Goal: Transaction & Acquisition: Download file/media

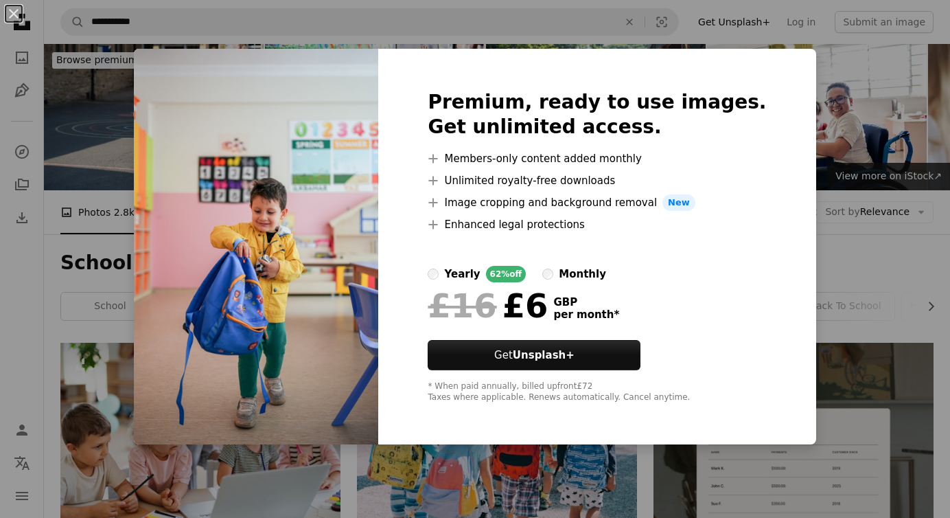
scroll to position [1476, 0]
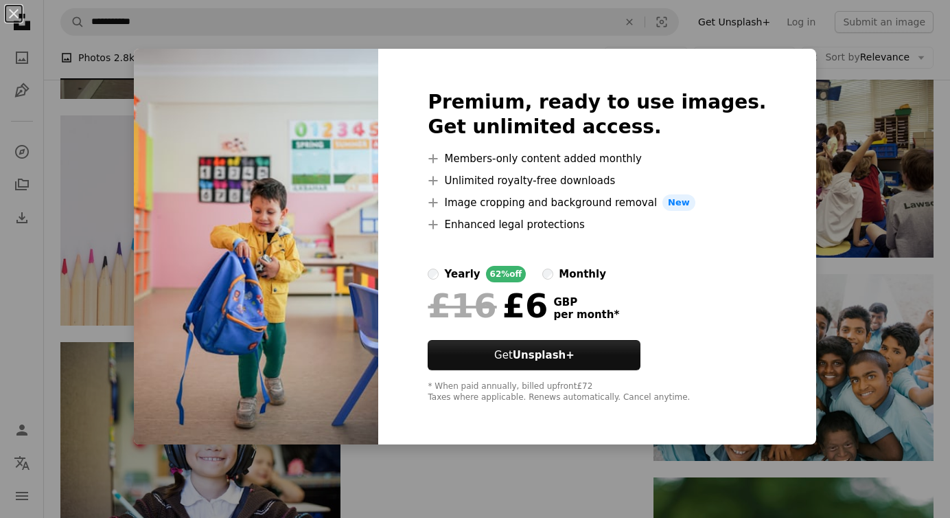
click at [852, 105] on div "An X shape Premium, ready to use images. Get unlimited access. A plus sign Memb…" at bounding box center [475, 259] width 950 height 518
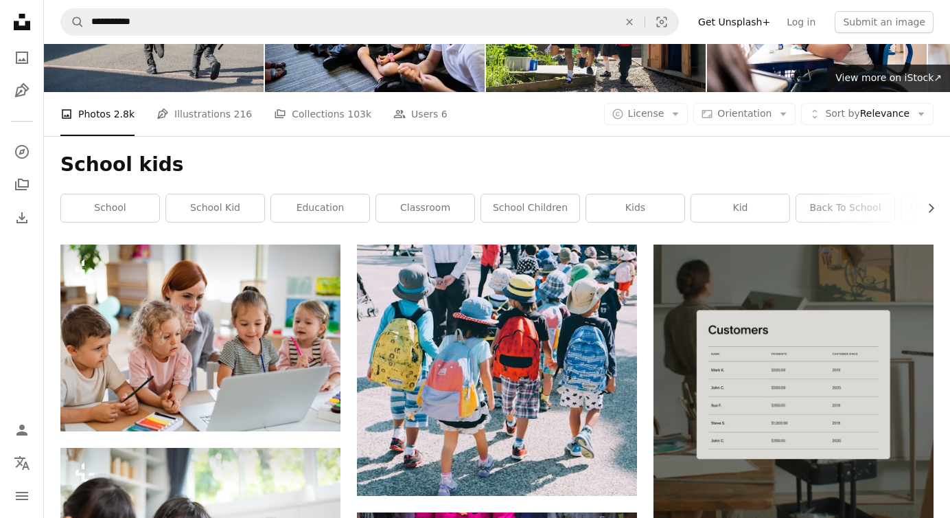
scroll to position [102, 0]
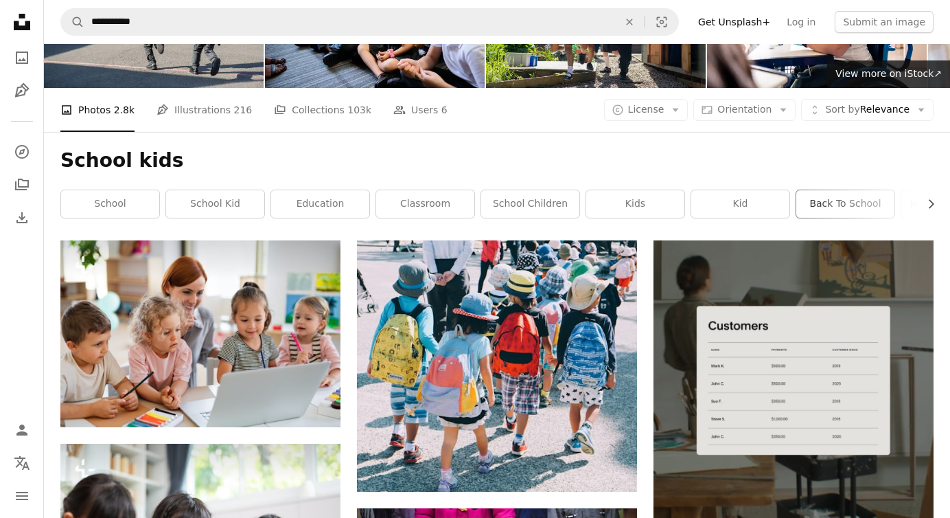
click at [838, 206] on link "back to school" at bounding box center [845, 203] width 98 height 27
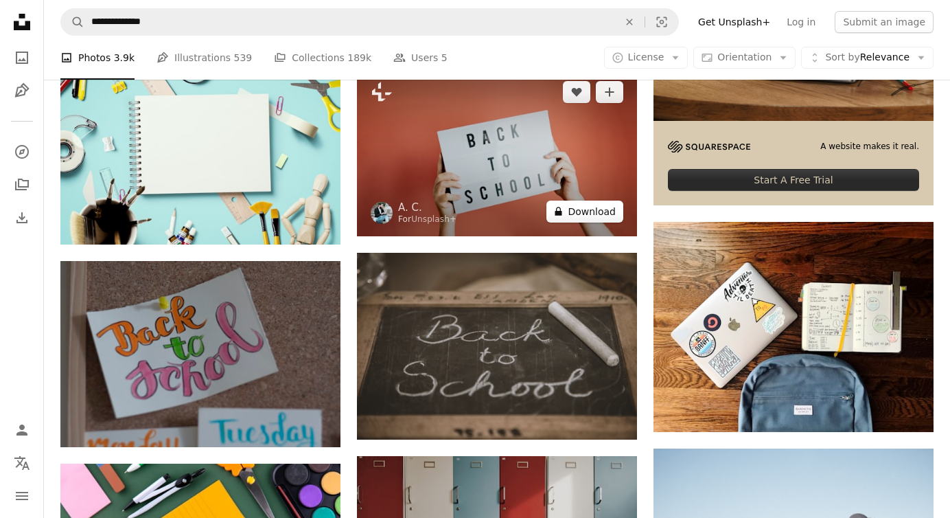
scroll to position [505, 0]
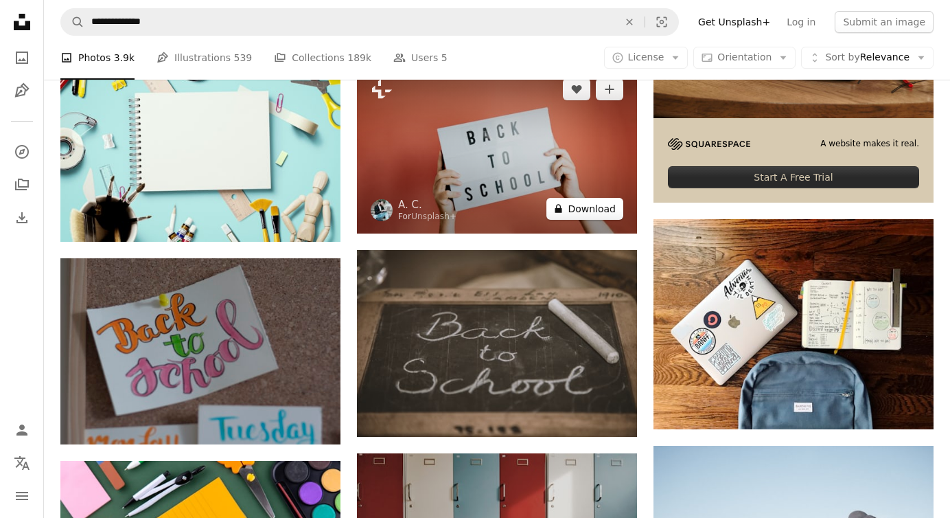
click at [609, 209] on button "A lock Download" at bounding box center [584, 209] width 77 height 22
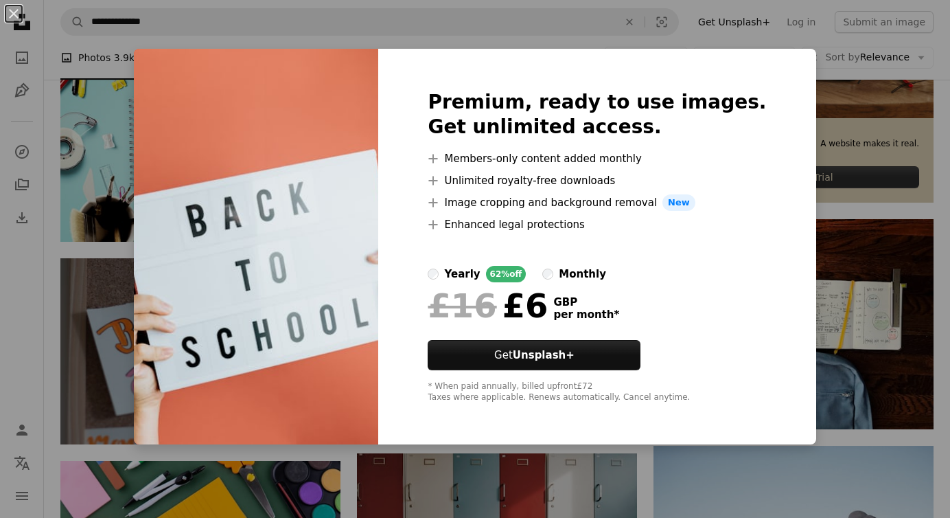
click at [842, 218] on div "An X shape Premium, ready to use images. Get unlimited access. A plus sign Memb…" at bounding box center [475, 259] width 950 height 518
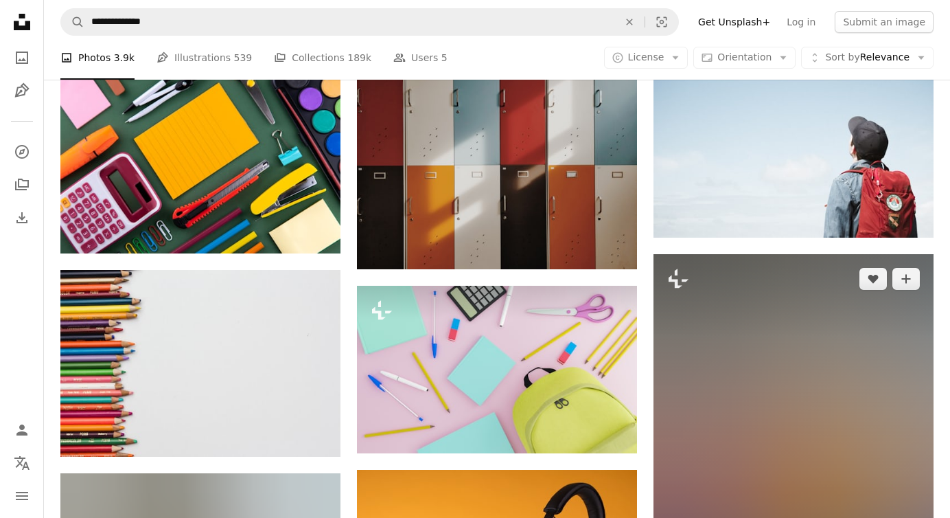
scroll to position [898, 0]
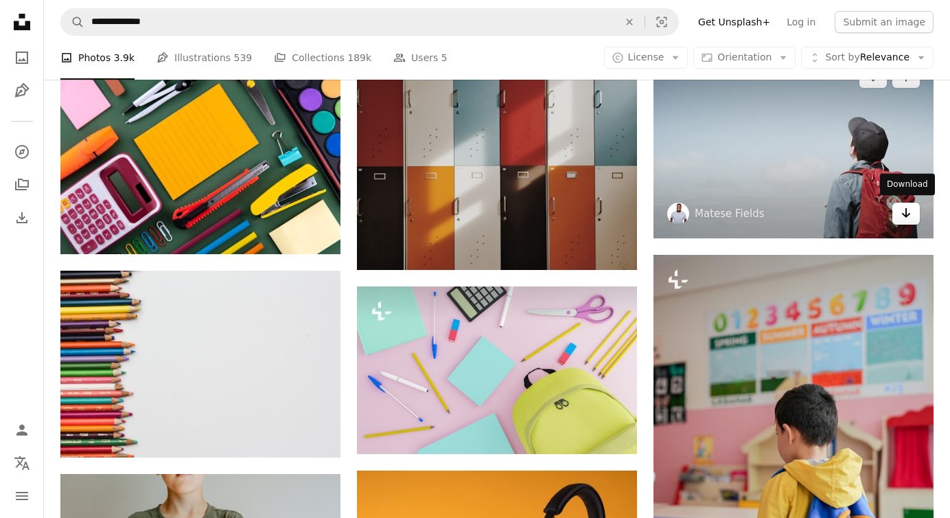
click at [905, 207] on icon "Arrow pointing down" at bounding box center [906, 213] width 11 height 16
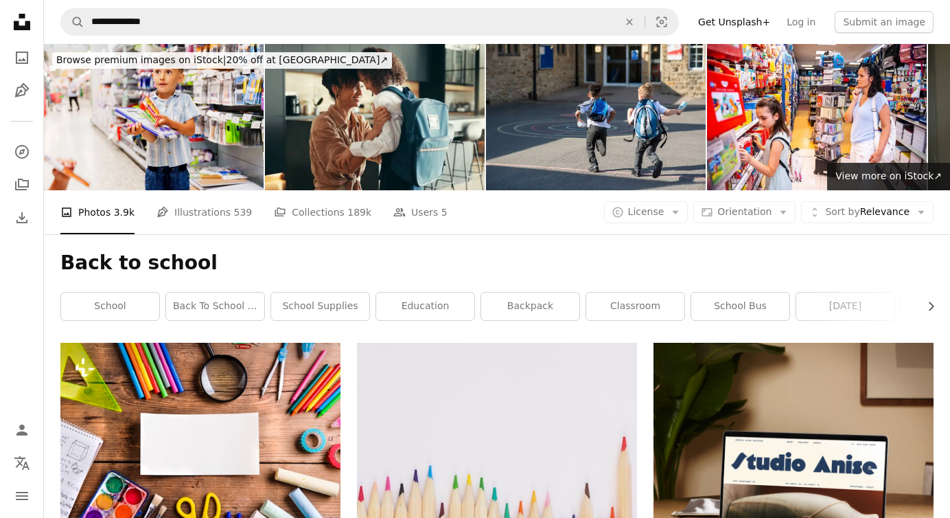
scroll to position [0, 0]
click at [111, 305] on link "school" at bounding box center [110, 305] width 98 height 27
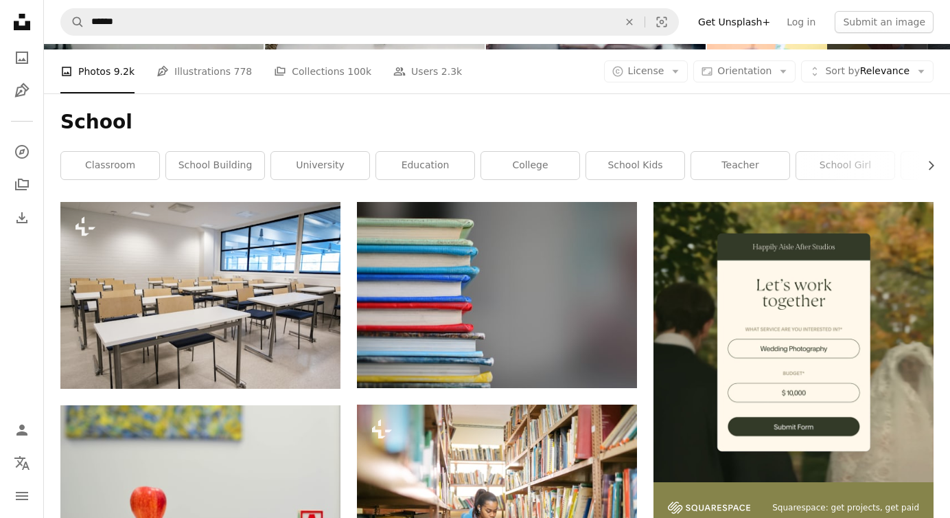
scroll to position [144, 0]
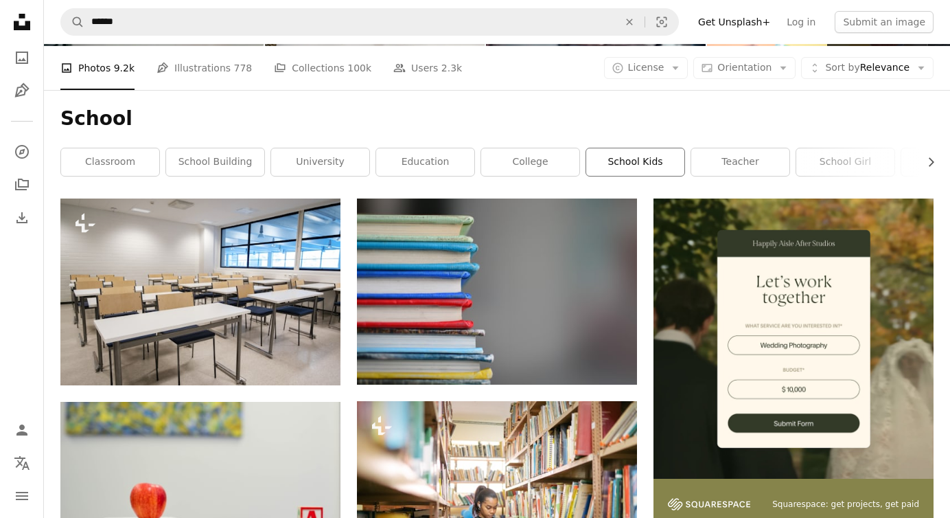
click at [641, 167] on link "school kids" at bounding box center [635, 161] width 98 height 27
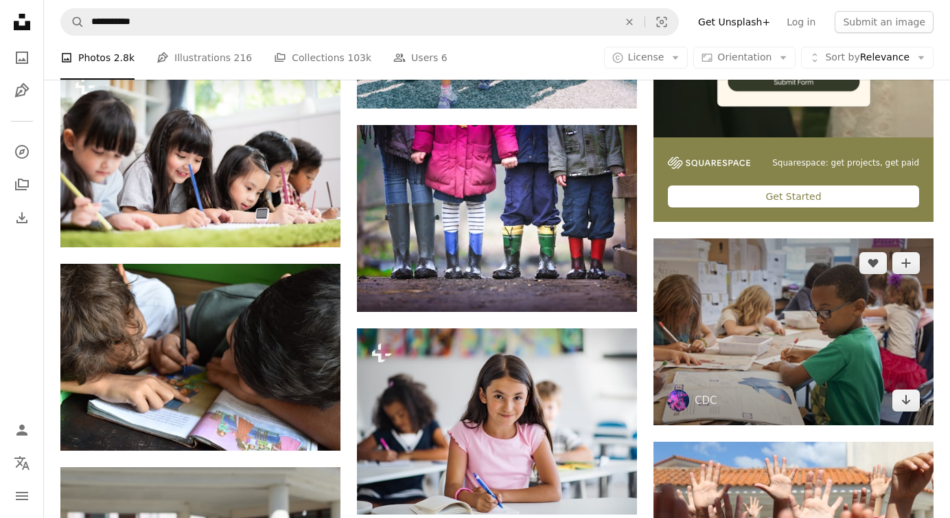
scroll to position [487, 0]
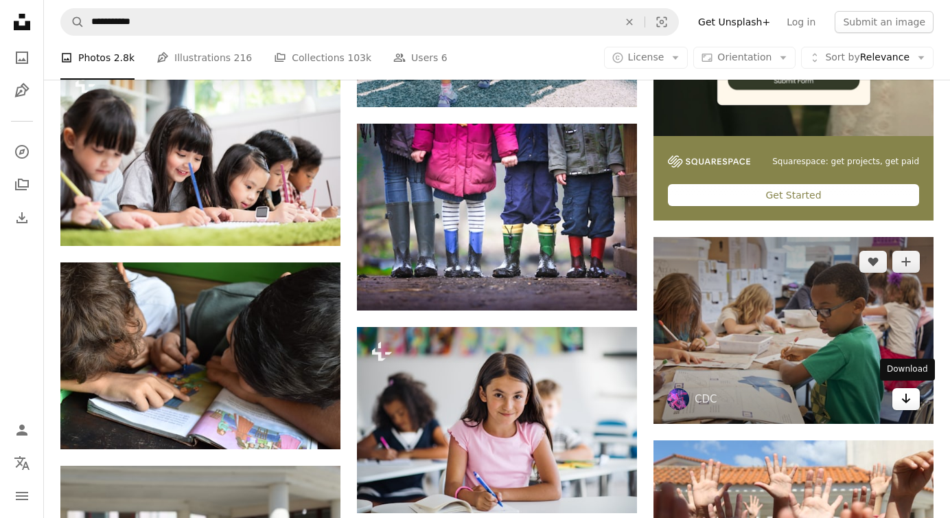
click at [908, 399] on icon "Arrow pointing down" at bounding box center [906, 398] width 11 height 16
